Goal: Information Seeking & Learning: Check status

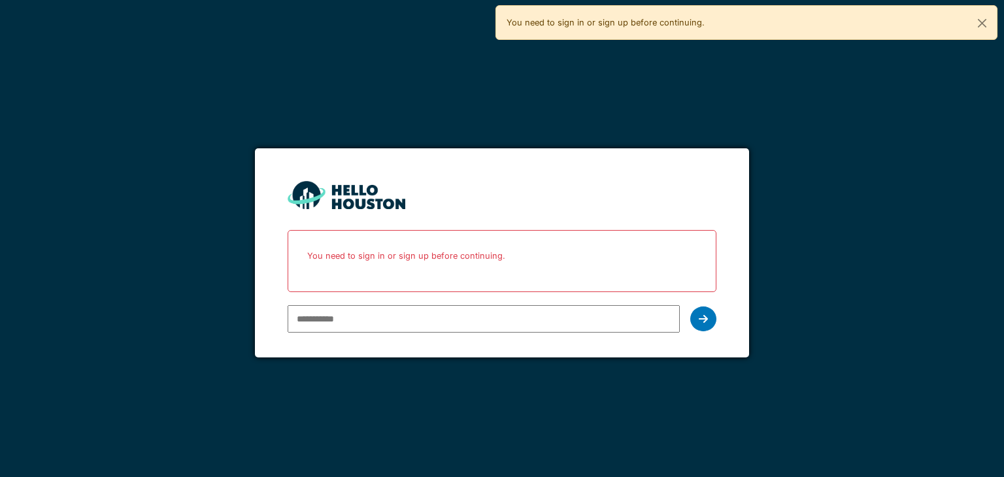
click at [429, 327] on input "email" at bounding box center [483, 318] width 391 height 27
type input "**********"
click at [699, 322] on icon at bounding box center [703, 319] width 9 height 10
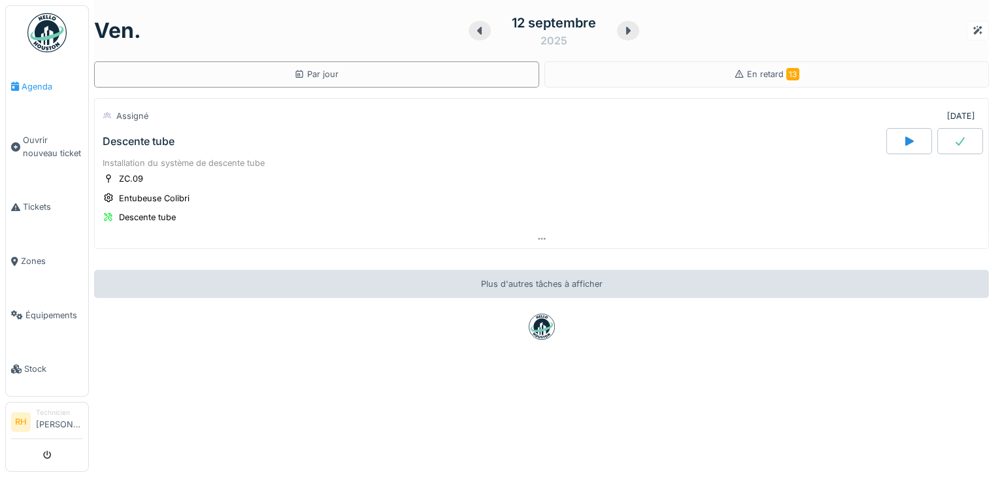
click at [21, 95] on link "Agenda" at bounding box center [47, 86] width 82 height 54
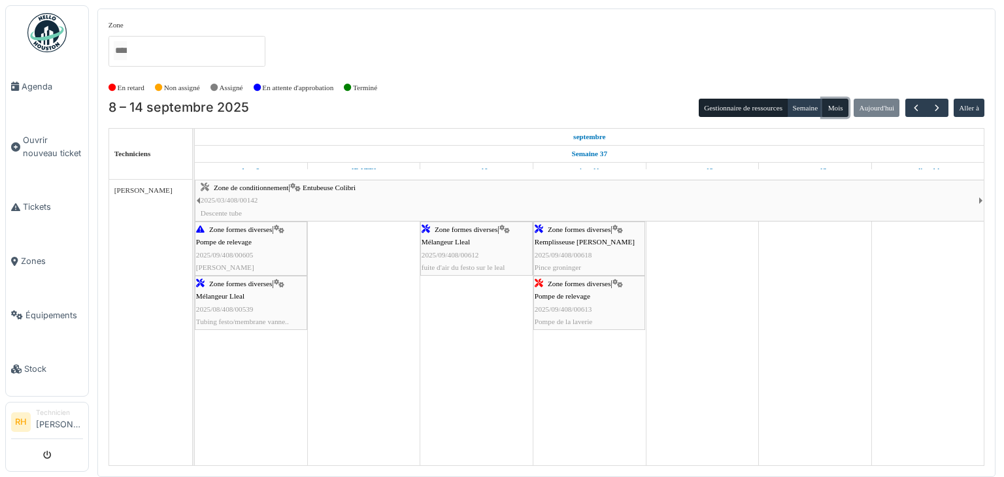
click at [840, 103] on button "Mois" at bounding box center [835, 108] width 26 height 18
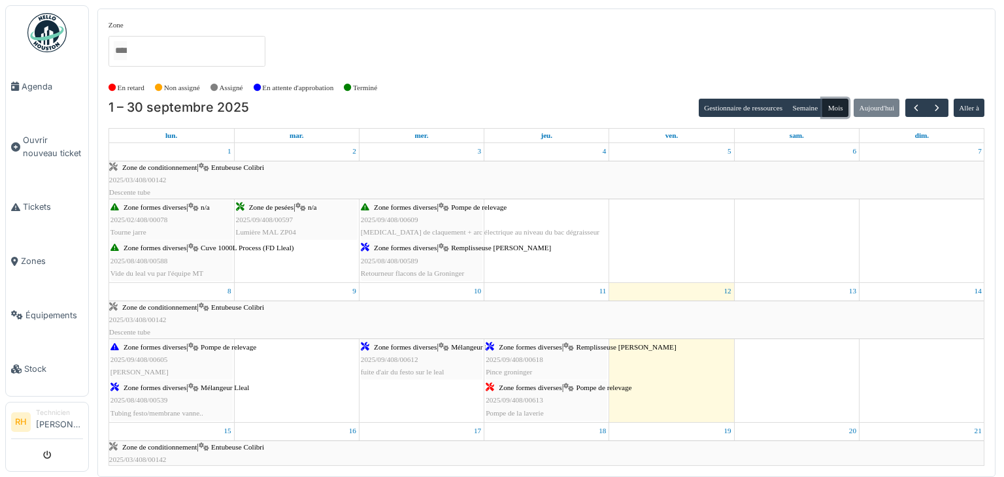
click at [161, 170] on span "Zone de conditionnement" at bounding box center [159, 167] width 75 height 8
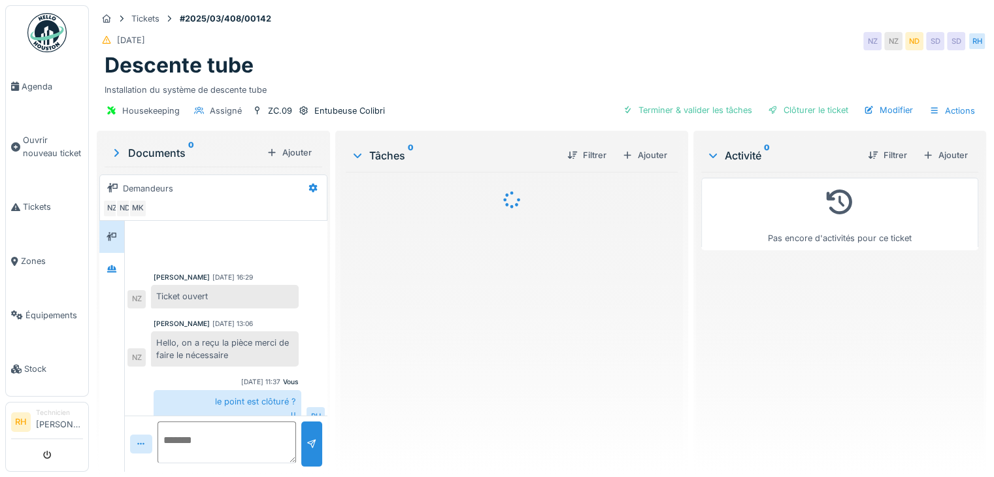
scroll to position [227, 0]
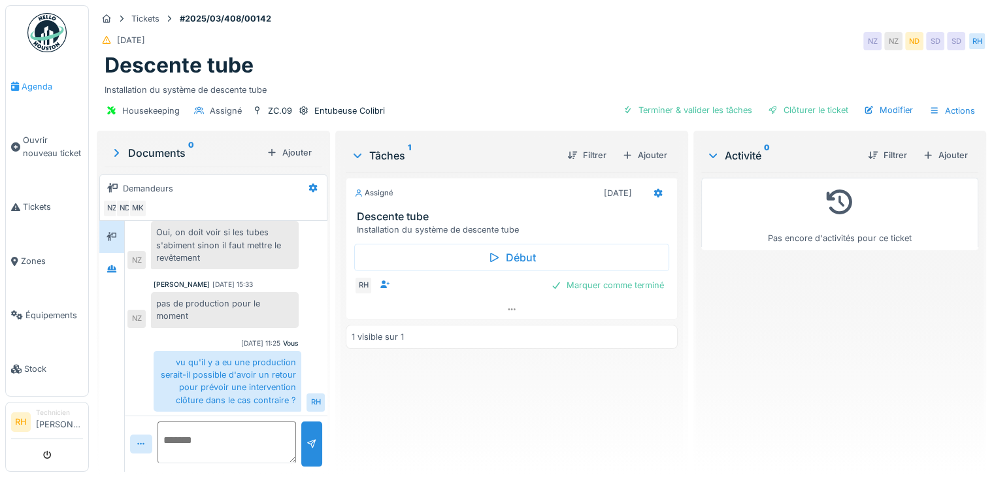
click at [42, 90] on span "Agenda" at bounding box center [52, 86] width 61 height 12
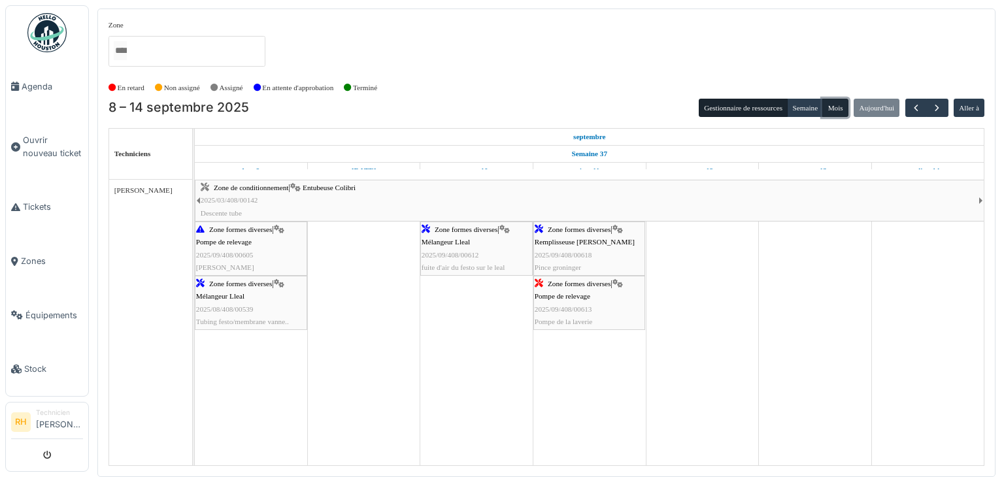
click at [837, 107] on button "Mois" at bounding box center [835, 108] width 26 height 18
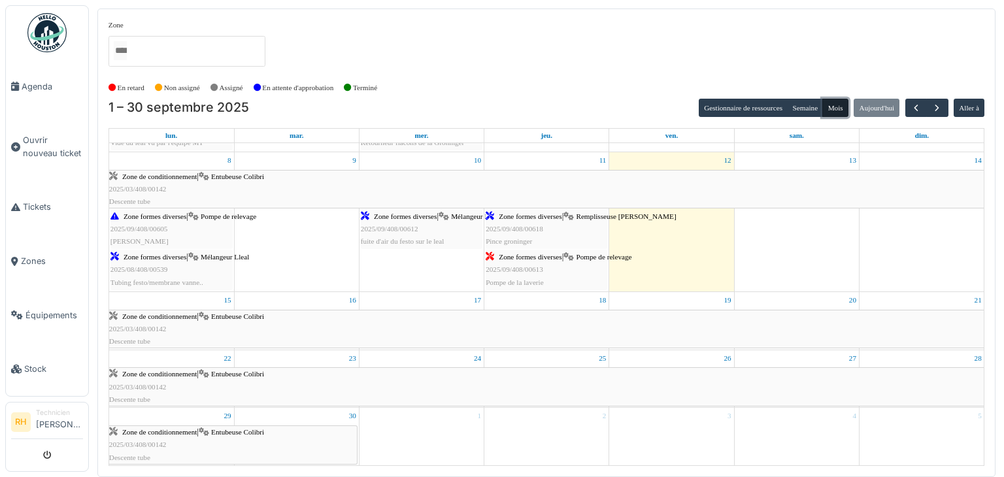
scroll to position [161, 0]
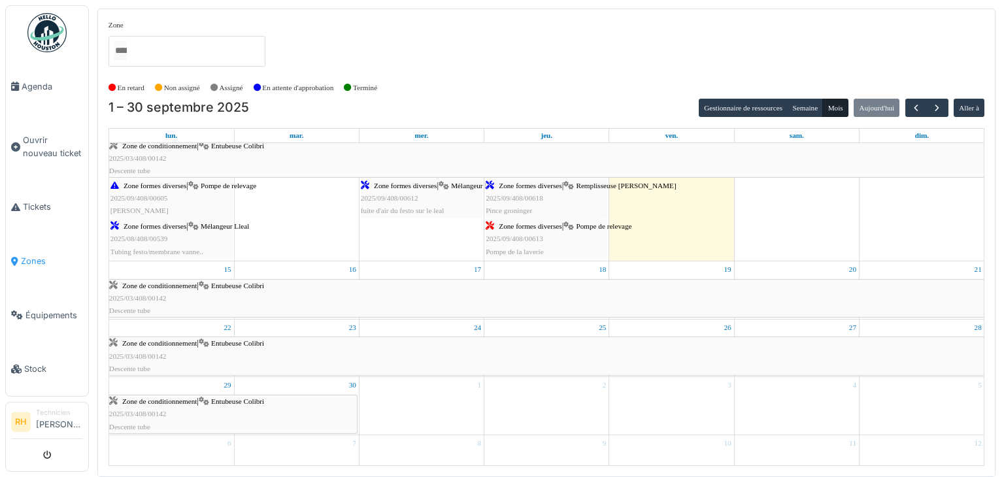
click at [34, 255] on span "Zones" at bounding box center [52, 261] width 62 height 12
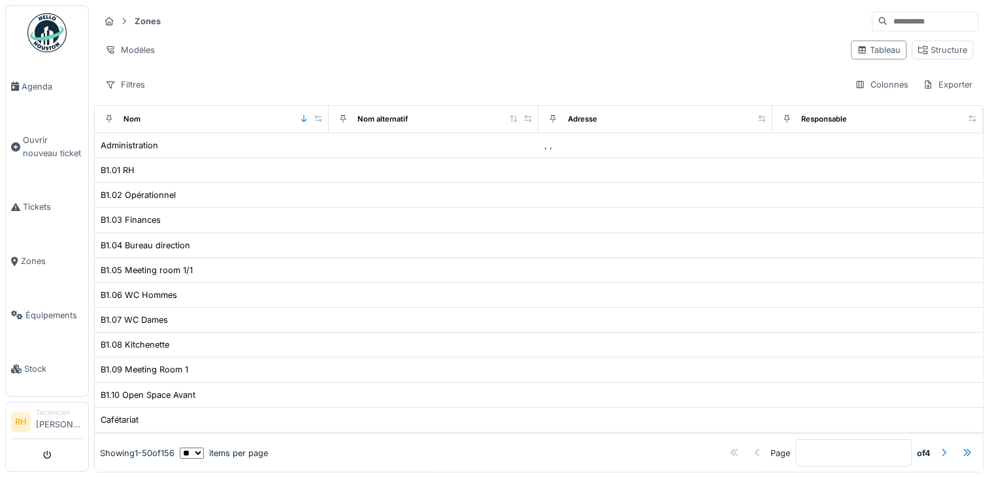
click at [146, 24] on strong "Zones" at bounding box center [147, 21] width 37 height 12
click at [112, 22] on icon at bounding box center [109, 21] width 8 height 8
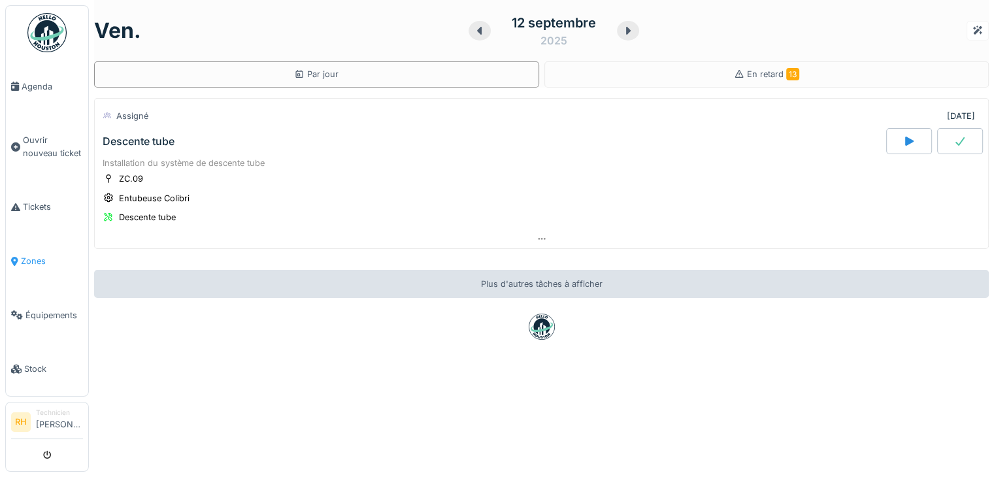
click at [31, 255] on span "Zones" at bounding box center [52, 261] width 62 height 12
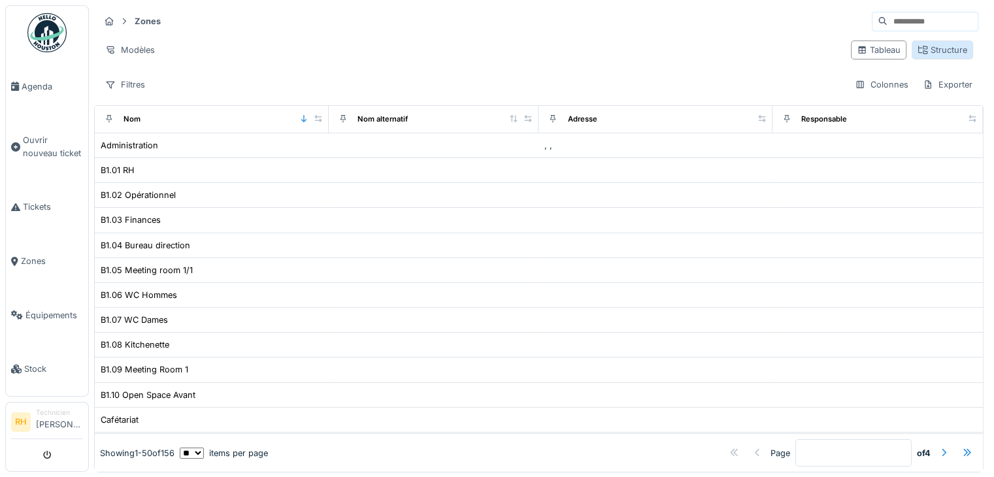
drag, startPoint x: 920, startPoint y: 59, endPoint x: 925, endPoint y: 54, distance: 7.4
click at [923, 57] on div "Tableau Structure" at bounding box center [912, 49] width 133 height 29
click at [927, 51] on div "Structure" at bounding box center [943, 50] width 50 height 12
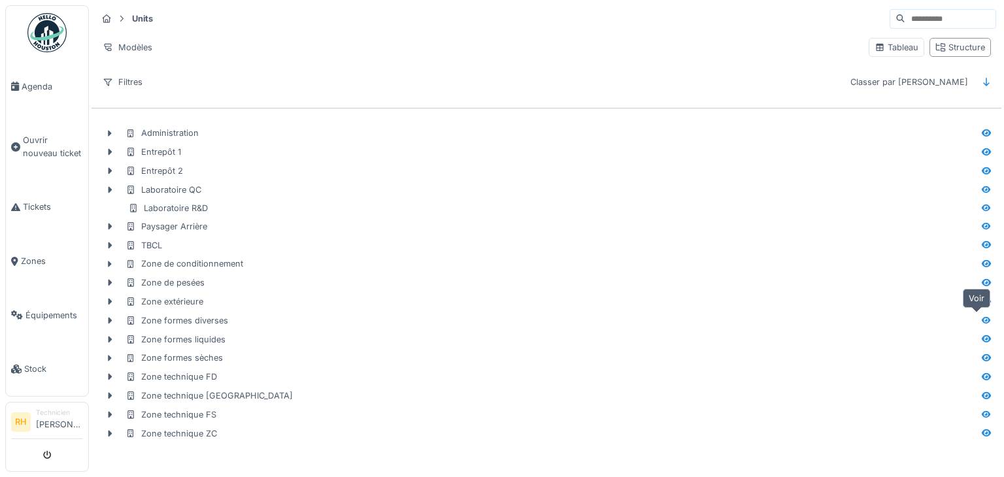
click at [982, 319] on icon at bounding box center [986, 319] width 9 height 7
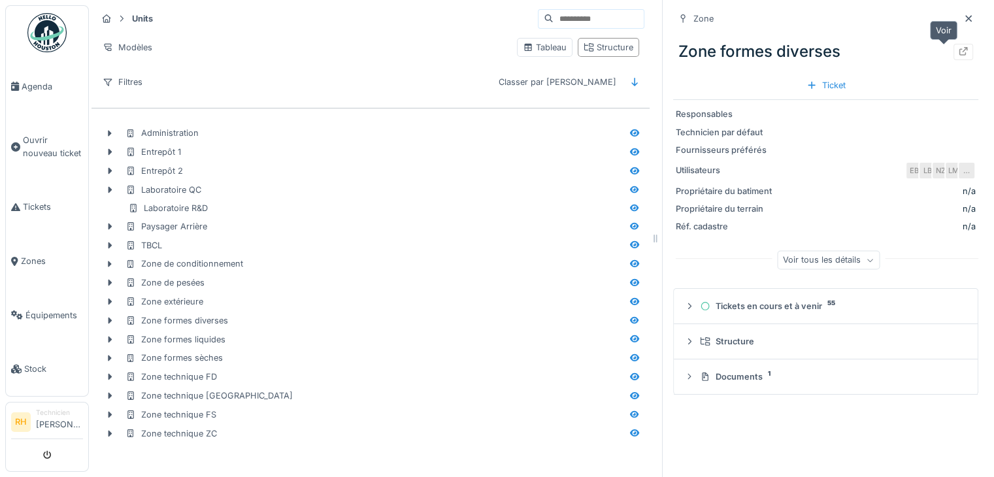
click at [953, 50] on div at bounding box center [963, 52] width 20 height 16
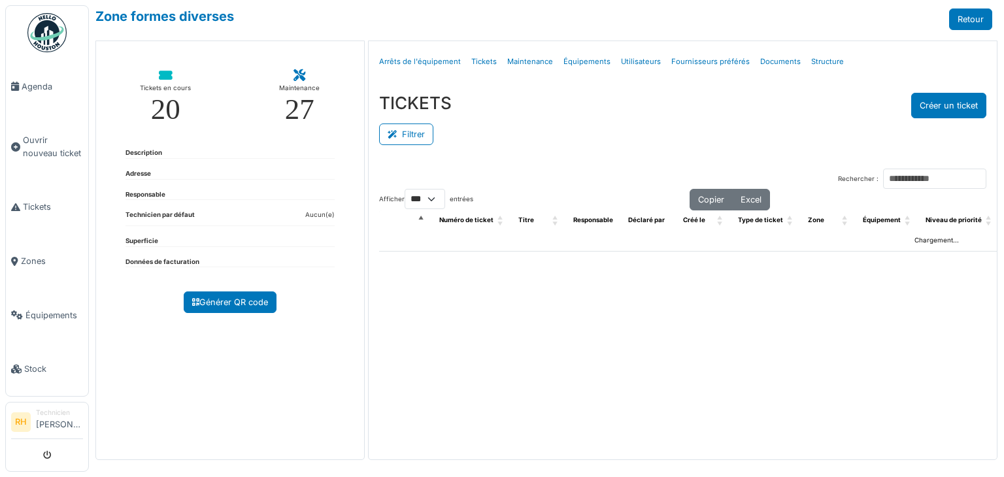
select select "***"
click at [408, 136] on button "Filtrer" at bounding box center [406, 135] width 54 height 22
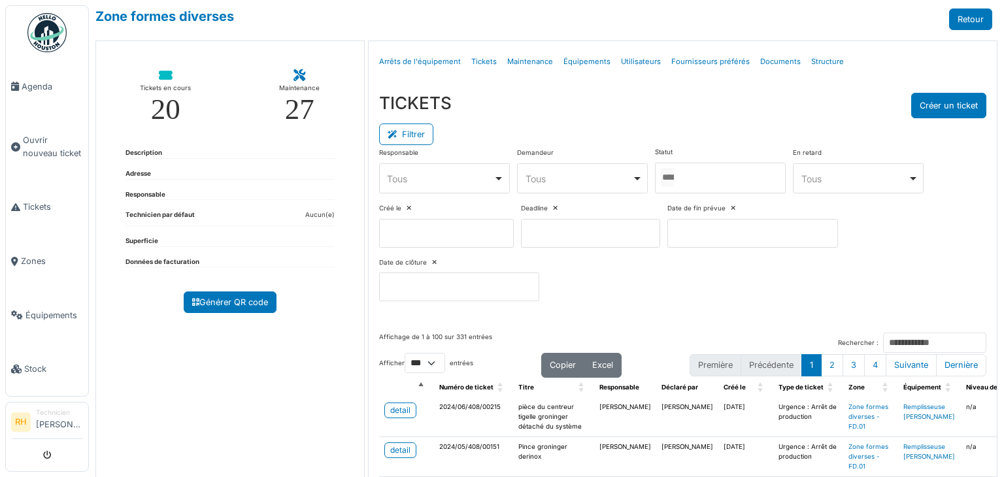
click at [716, 173] on div at bounding box center [720, 178] width 131 height 31
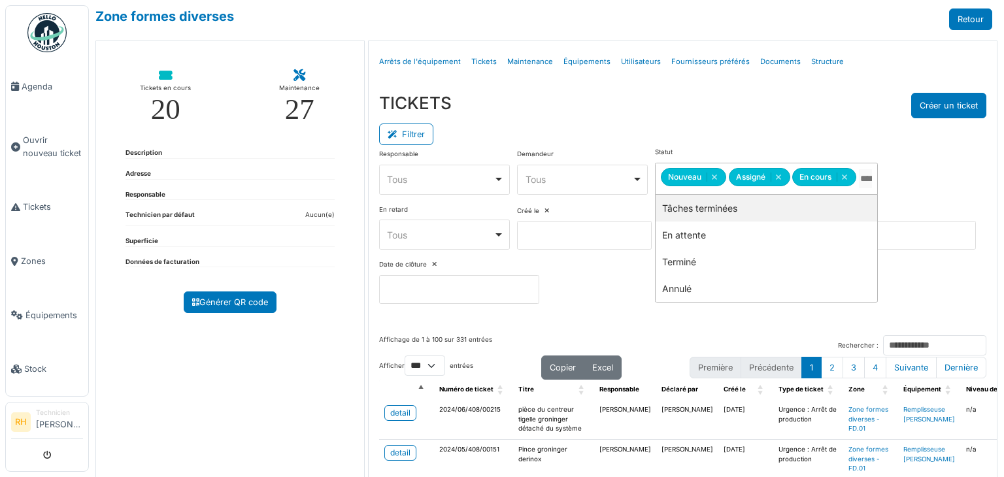
click at [724, 93] on div "TICKETS Créer un ticket" at bounding box center [682, 105] width 607 height 25
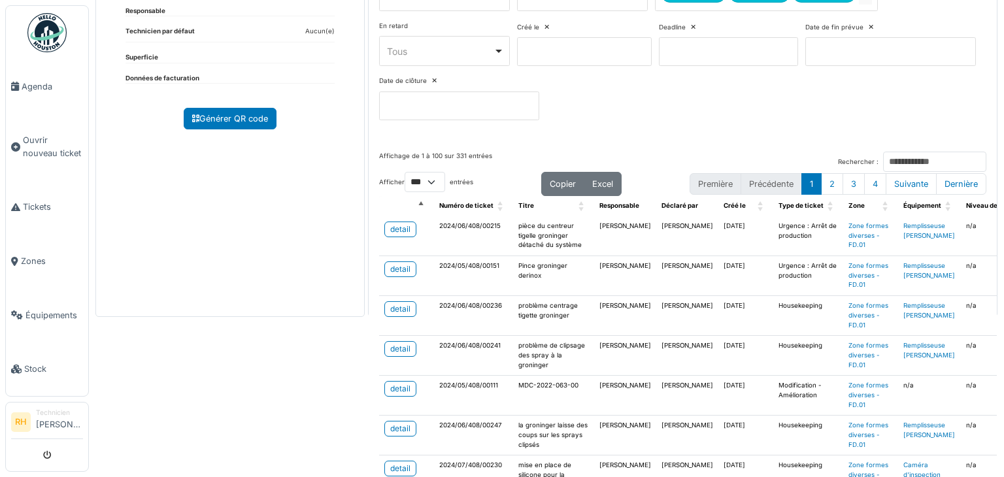
scroll to position [196, 0]
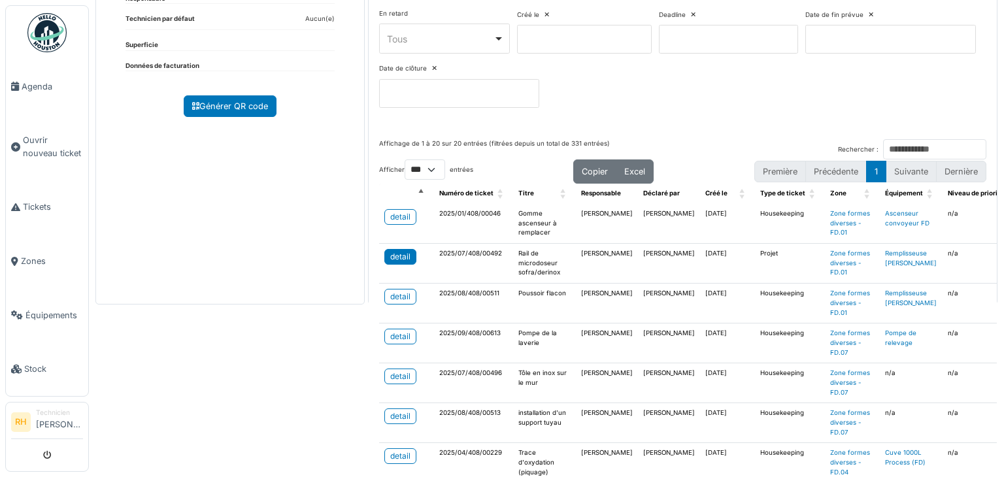
click at [405, 259] on div "detail" at bounding box center [400, 257] width 20 height 12
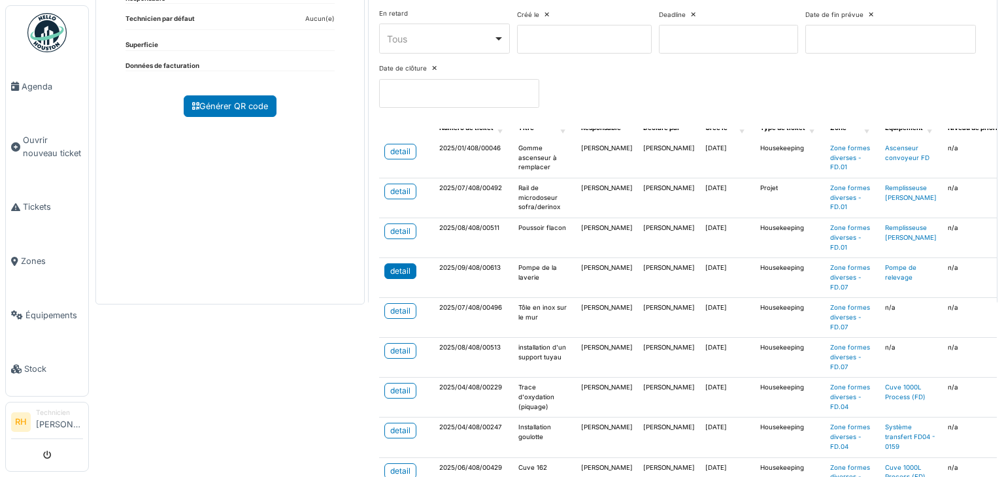
click at [399, 271] on div "detail" at bounding box center [400, 271] width 20 height 12
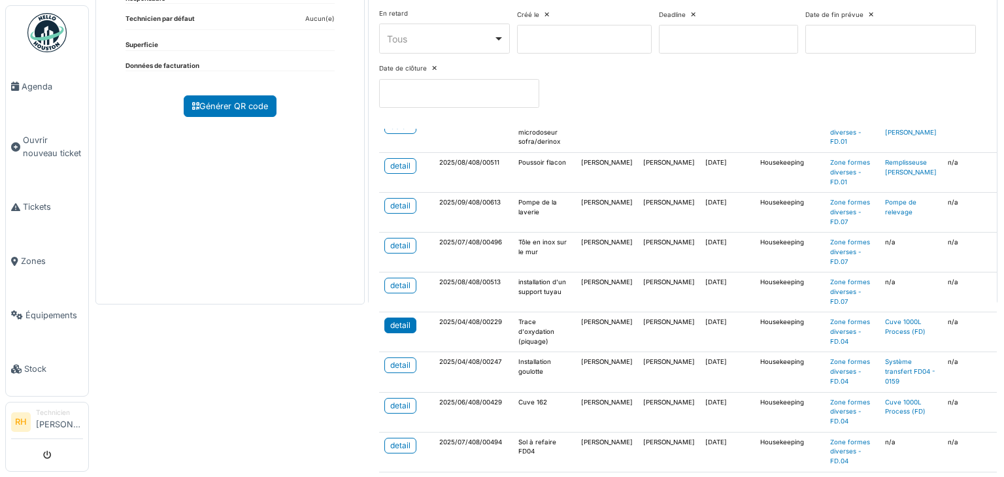
click at [397, 324] on div "detail" at bounding box center [400, 326] width 20 height 12
click at [400, 361] on div "detail" at bounding box center [400, 365] width 20 height 12
click at [391, 400] on div "detail" at bounding box center [400, 406] width 20 height 12
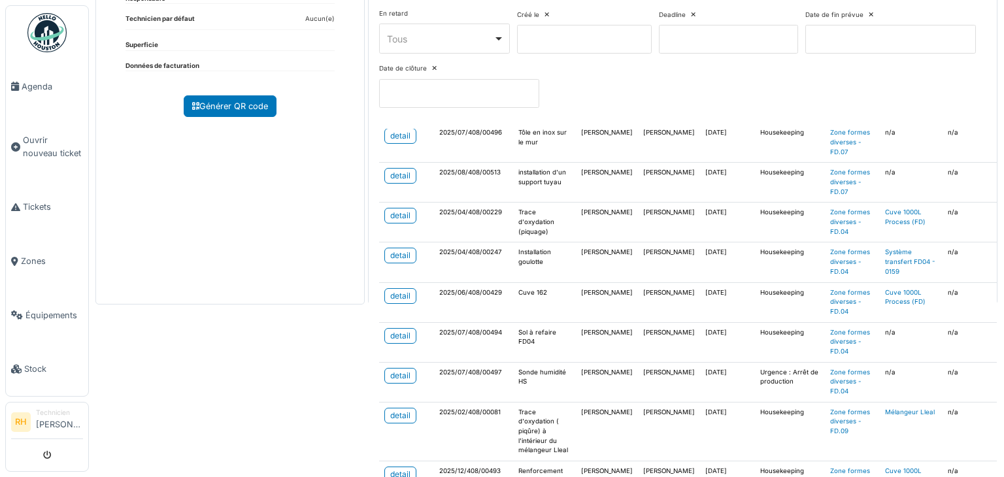
scroll to position [261, 0]
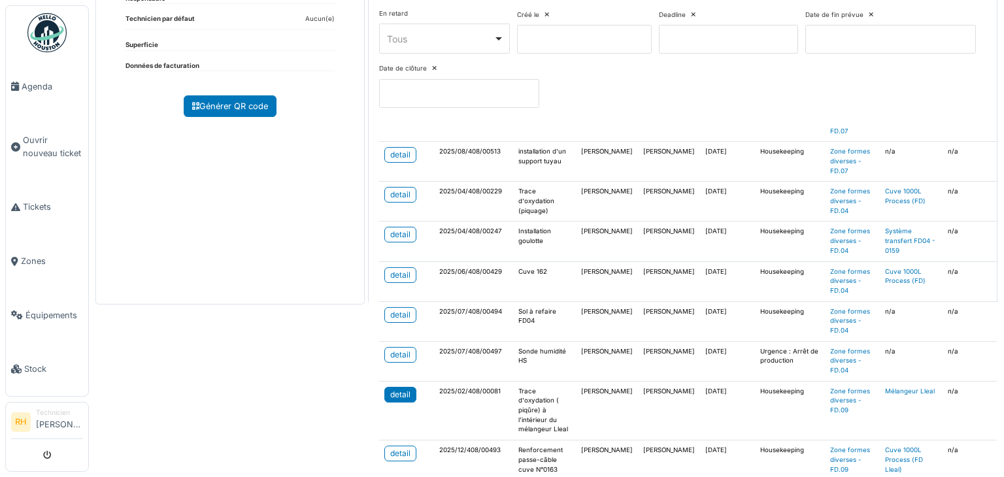
click at [400, 397] on link "detail" at bounding box center [400, 395] width 32 height 16
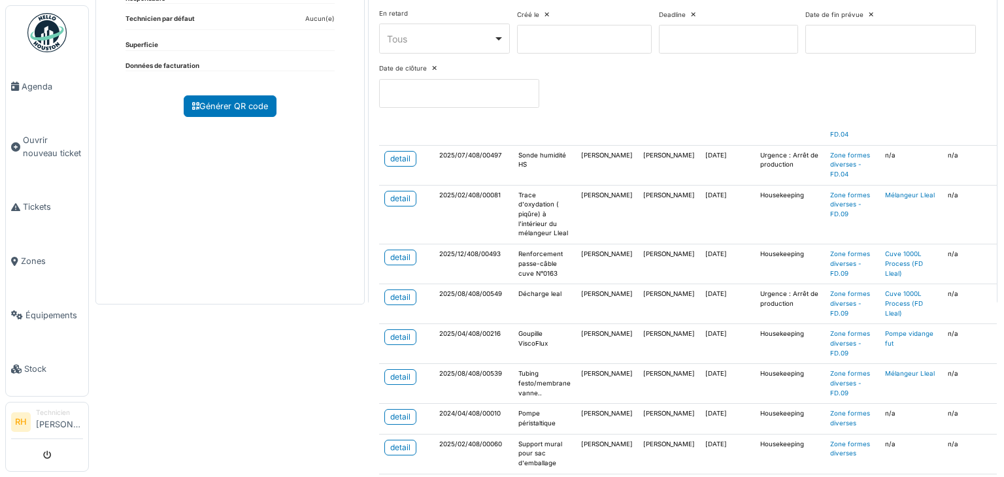
scroll to position [484, 0]
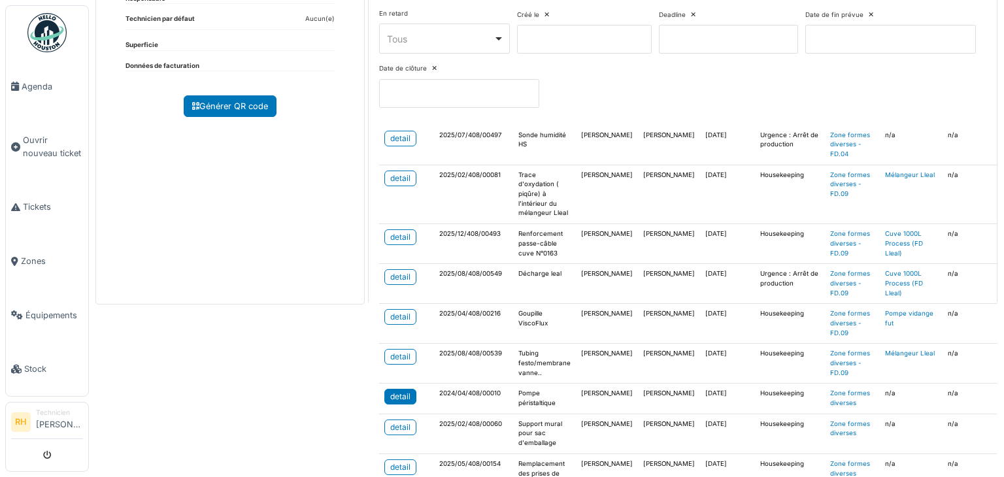
click at [405, 389] on link "detail" at bounding box center [400, 397] width 32 height 16
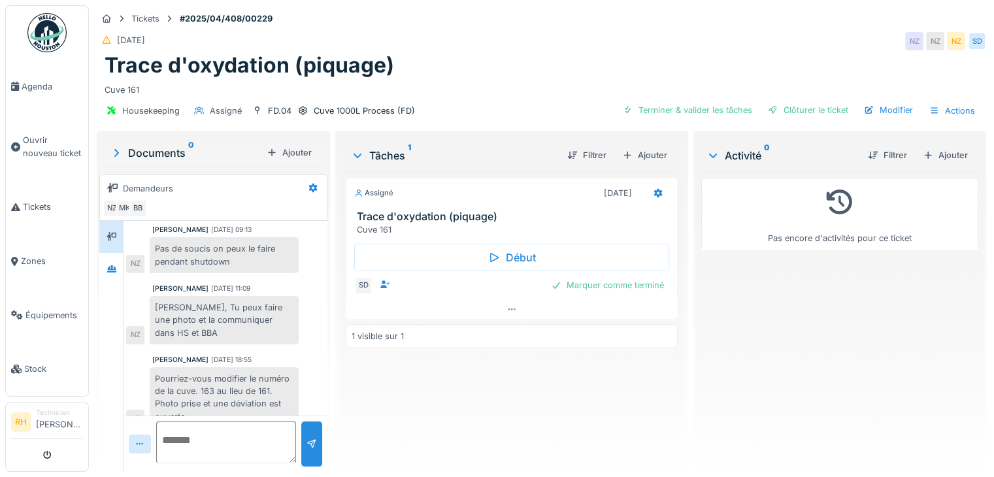
scroll to position [158, 0]
click at [217, 434] on textarea at bounding box center [226, 443] width 140 height 42
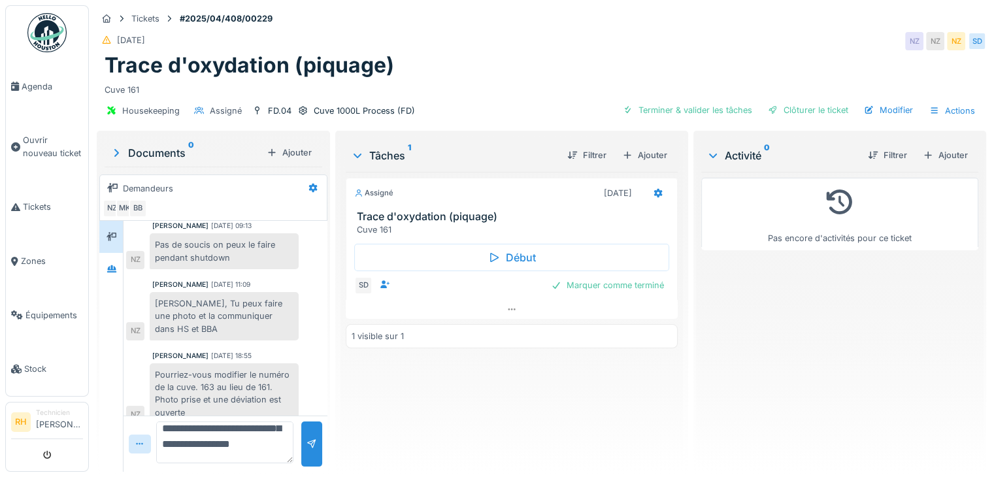
scroll to position [62, 0]
type textarea "**********"
click at [303, 431] on div at bounding box center [311, 444] width 21 height 45
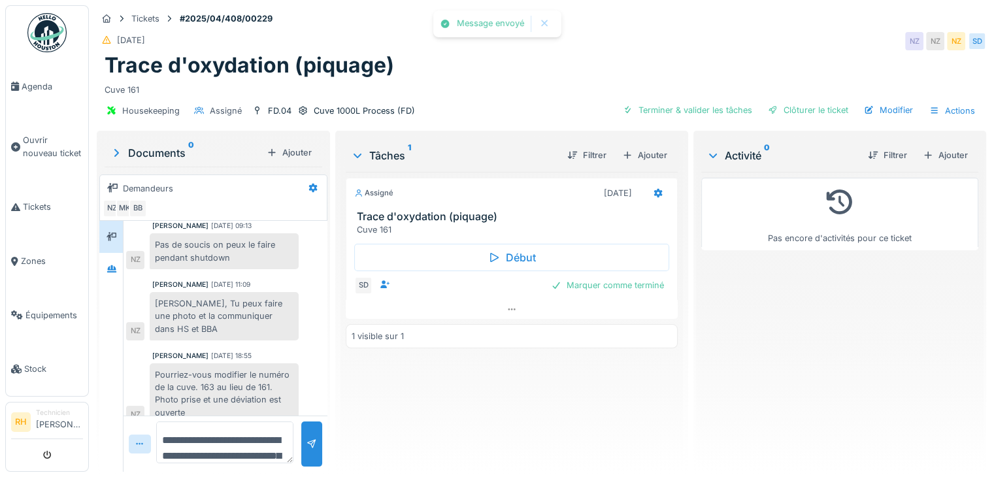
scroll to position [242, 0]
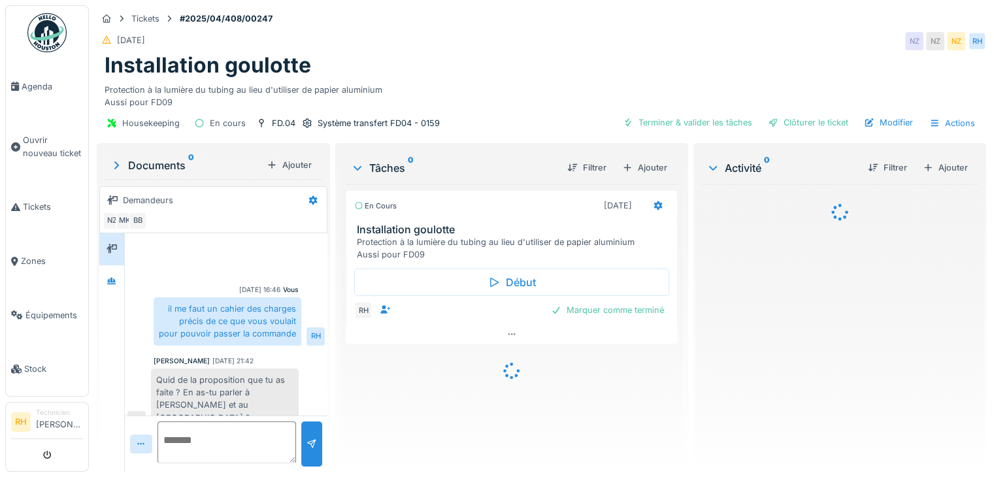
scroll to position [421, 0]
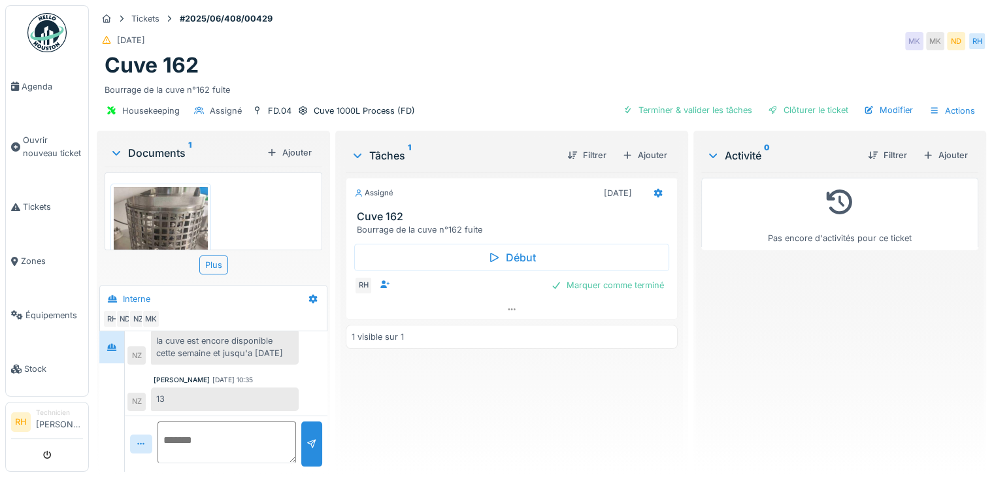
scroll to position [10, 0]
click at [209, 428] on textarea at bounding box center [226, 443] width 139 height 42
click at [253, 448] on textarea "**********" at bounding box center [225, 443] width 136 height 42
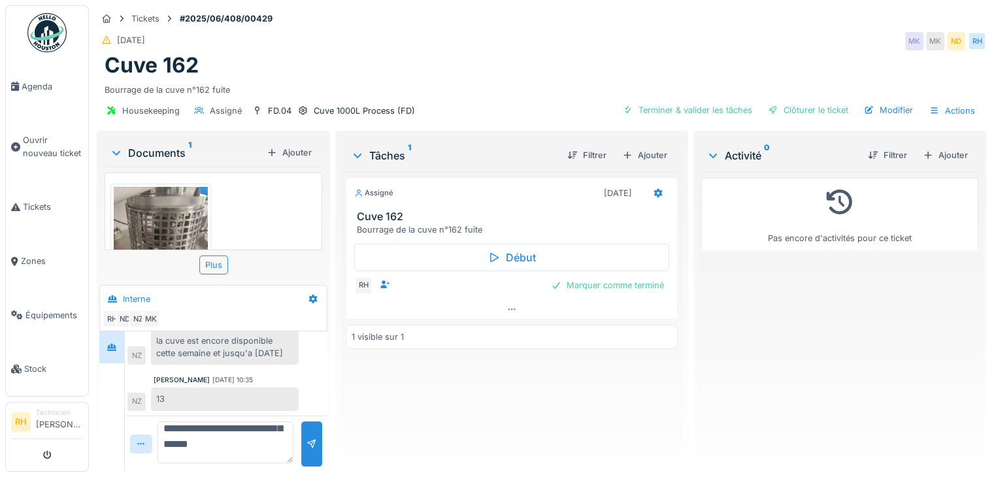
type textarea "**********"
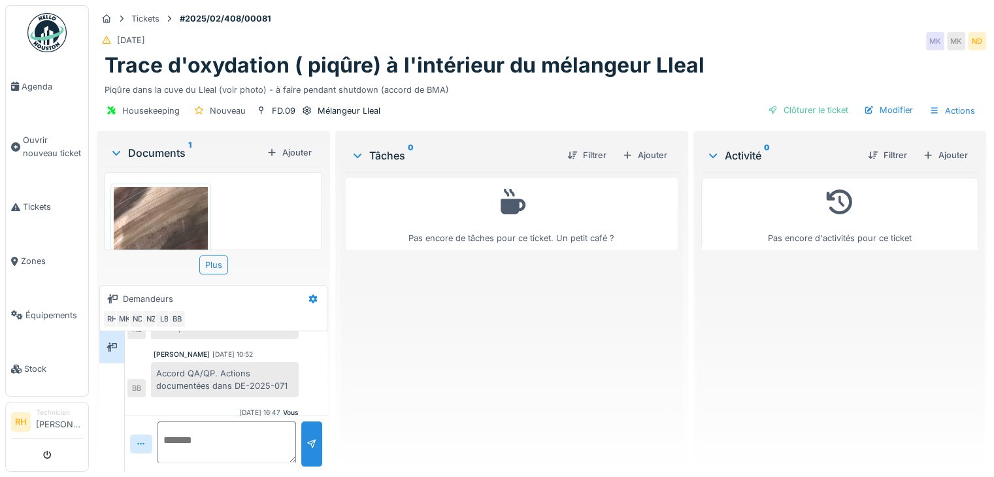
scroll to position [761, 0]
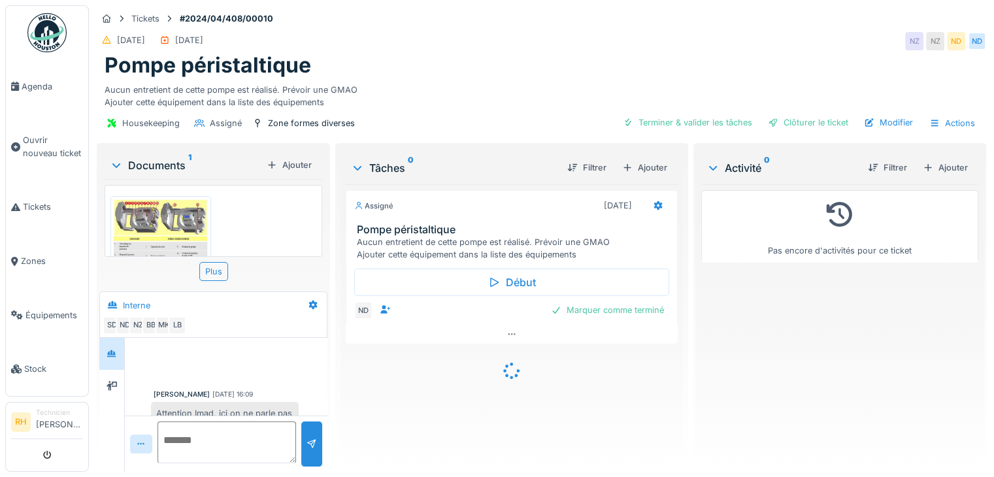
scroll to position [618, 0]
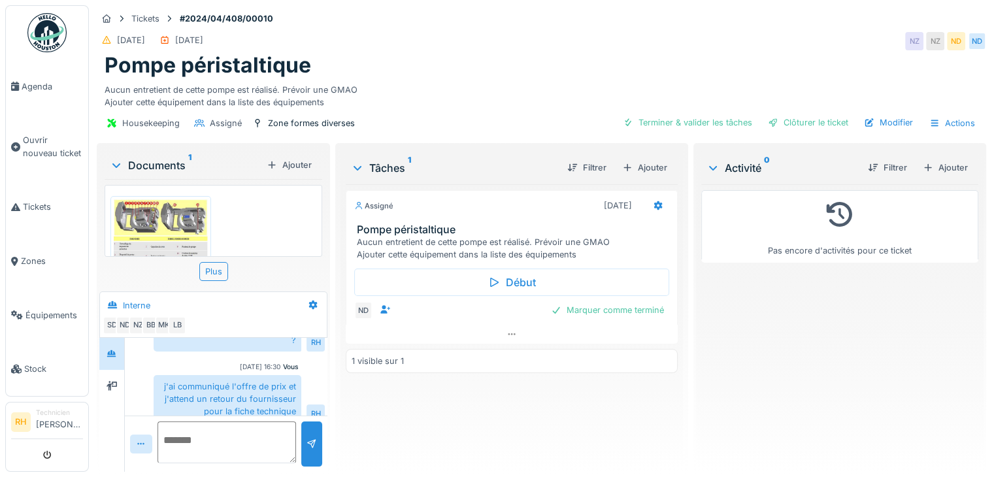
click at [405, 379] on div "Assigné [DATE] Pompe péristaltique Aucun entretient de cette pompe est réalisé.…" at bounding box center [512, 322] width 332 height 277
